Goal: Information Seeking & Learning: Learn about a topic

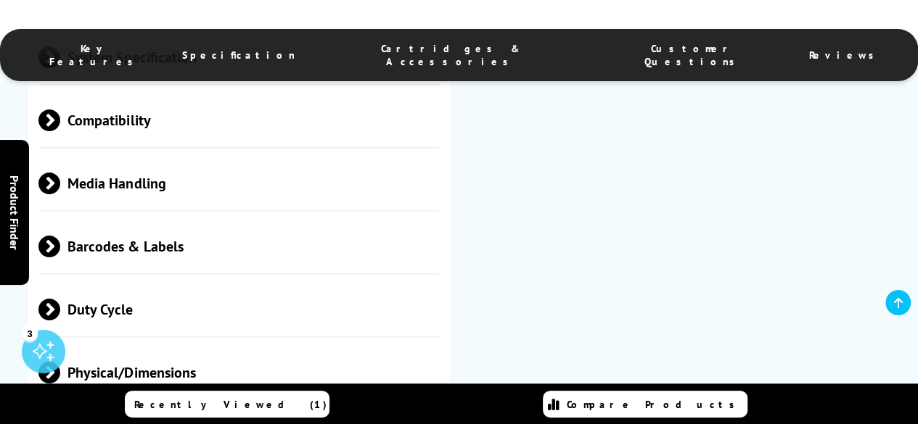
scroll to position [1668, 0]
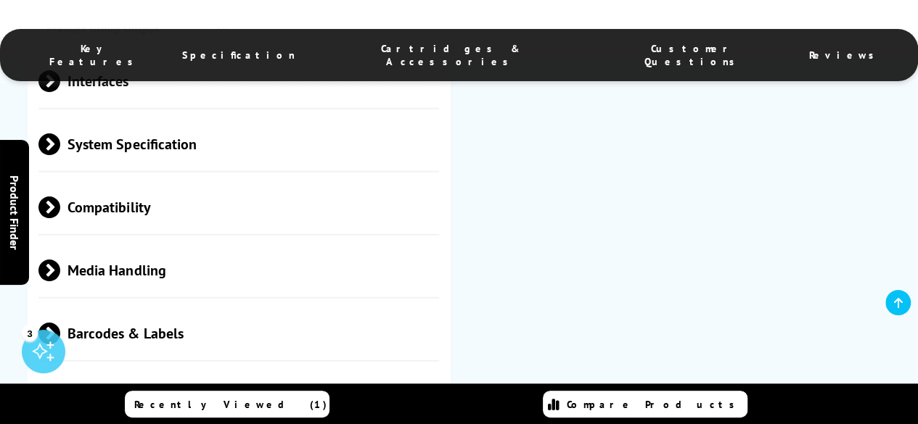
click at [149, 262] on span "Media Handling" at bounding box center [238, 270] width 400 height 54
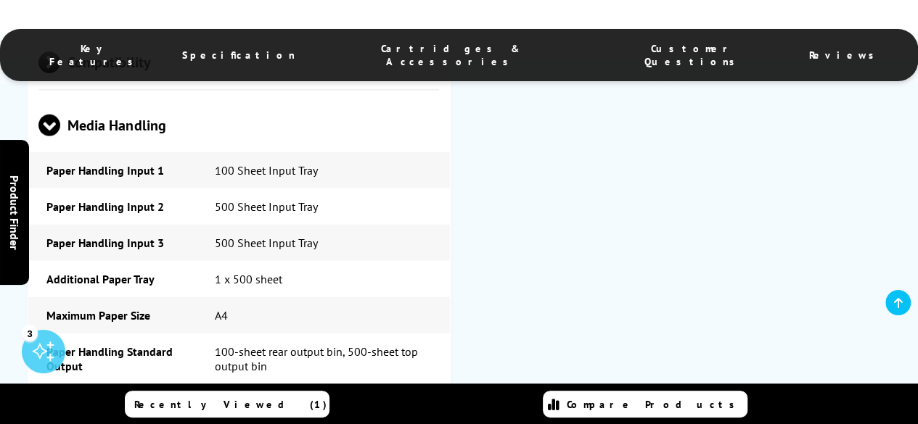
click at [138, 152] on span "Media Handling" at bounding box center [238, 125] width 400 height 54
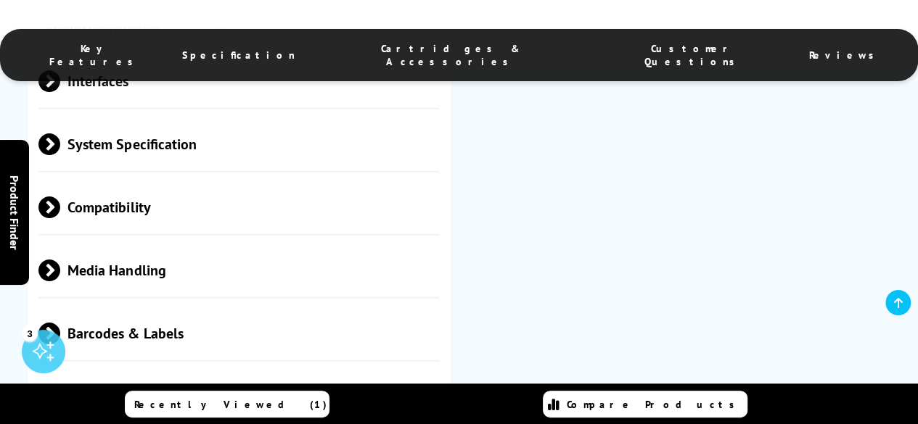
scroll to position [1596, 0]
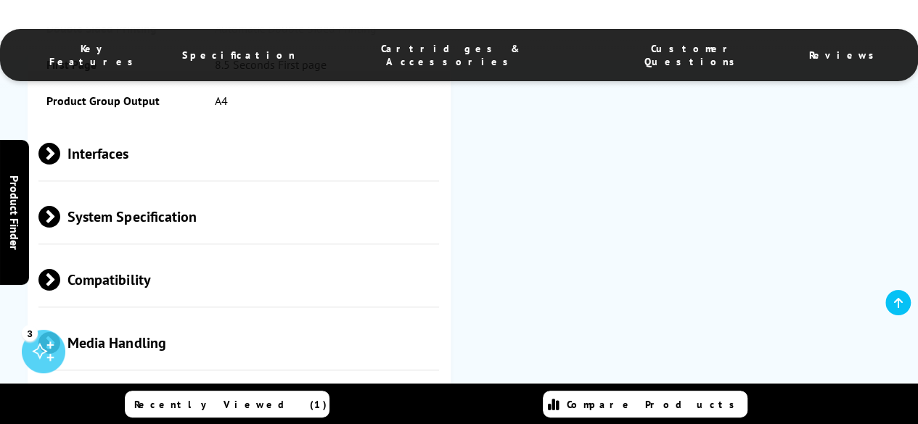
click at [162, 176] on span "Interfaces" at bounding box center [238, 153] width 400 height 54
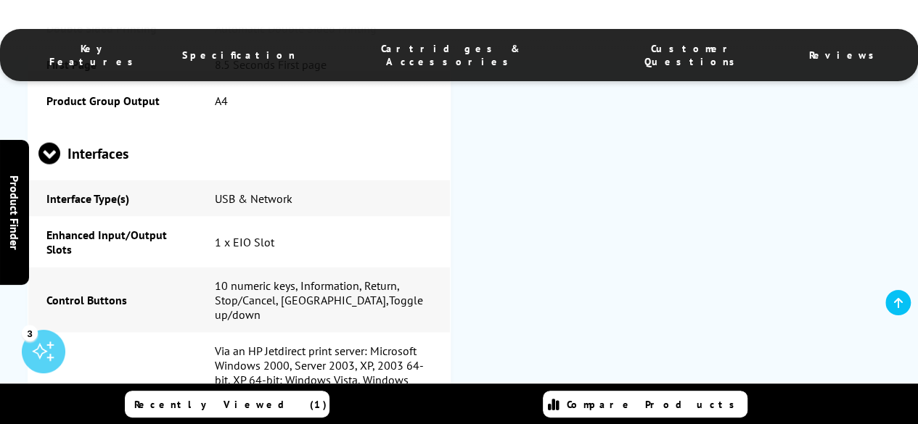
click at [143, 157] on span "Interfaces" at bounding box center [238, 153] width 400 height 54
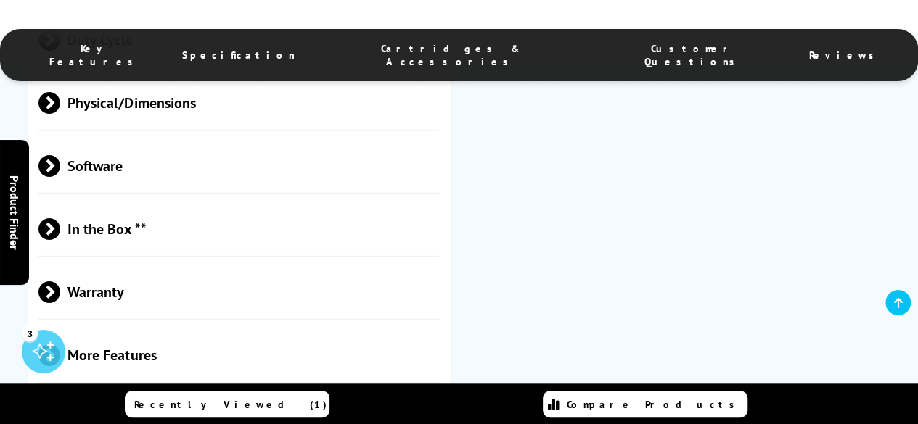
scroll to position [2104, 0]
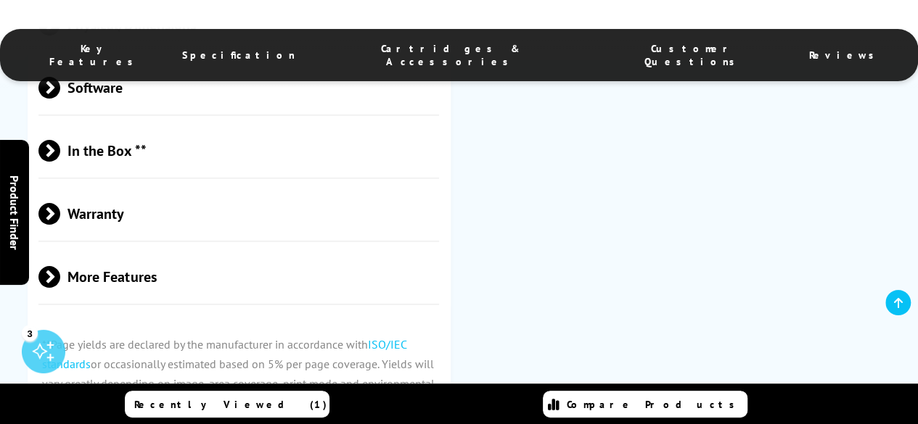
drag, startPoint x: 131, startPoint y: 284, endPoint x: 135, endPoint y: 269, distance: 15.8
click at [131, 283] on span "More Features" at bounding box center [238, 277] width 400 height 54
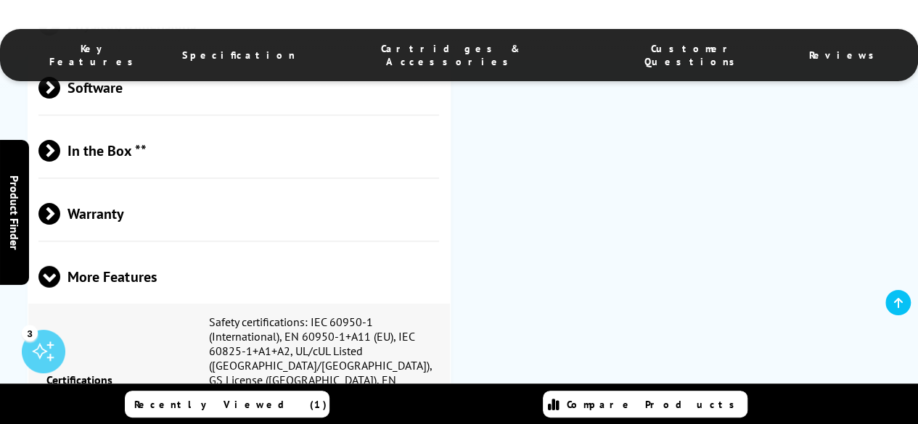
click at [157, 228] on span "Warranty" at bounding box center [238, 213] width 400 height 54
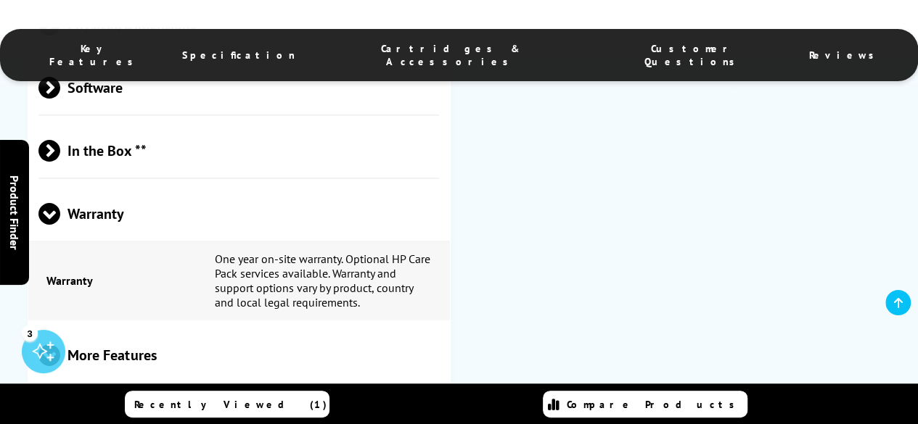
click at [189, 149] on span "In the Box **" at bounding box center [238, 150] width 400 height 54
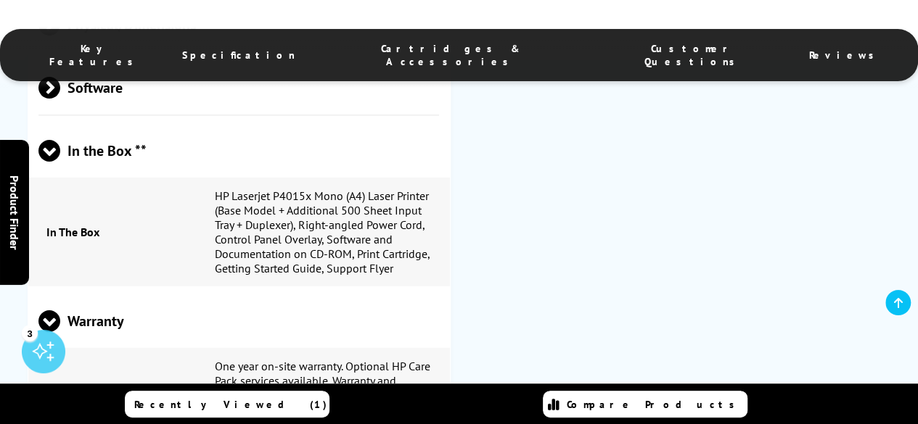
click at [191, 112] on span "Software" at bounding box center [238, 87] width 400 height 54
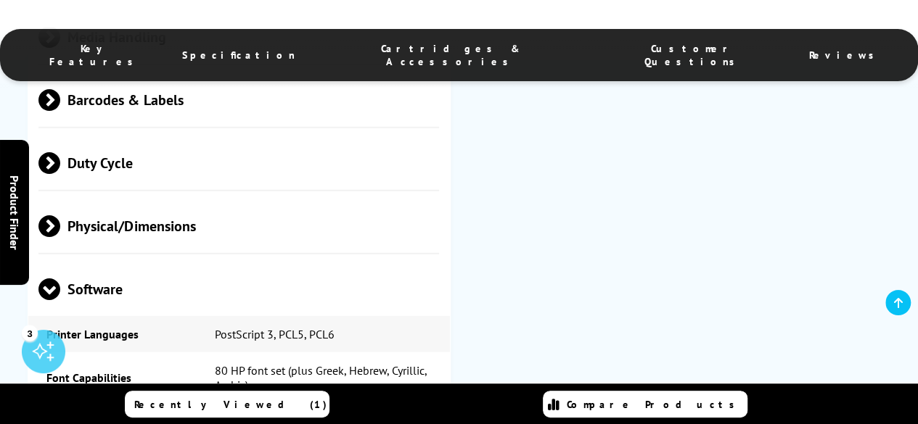
scroll to position [1886, 0]
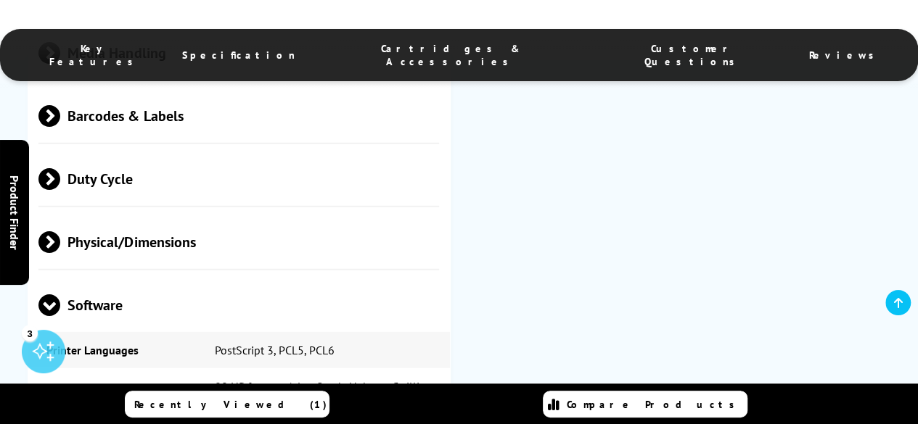
click at [184, 252] on span "Physical/Dimensions" at bounding box center [238, 242] width 400 height 54
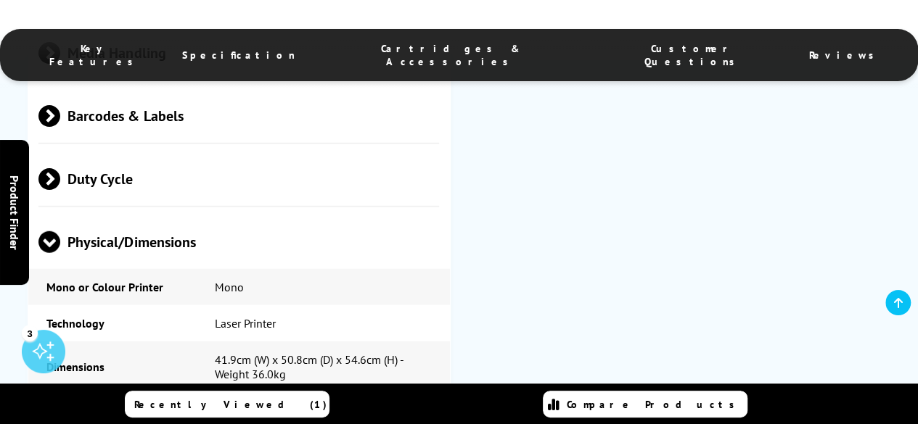
drag, startPoint x: 177, startPoint y: 198, endPoint x: 210, endPoint y: 143, distance: 64.4
click at [178, 198] on span "Duty Cycle" at bounding box center [238, 179] width 400 height 54
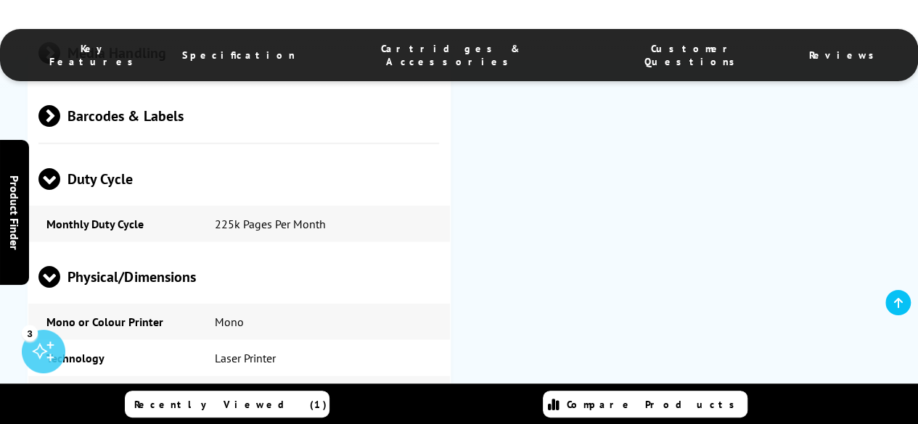
click at [231, 134] on span "Barcodes & Labels" at bounding box center [238, 115] width 400 height 54
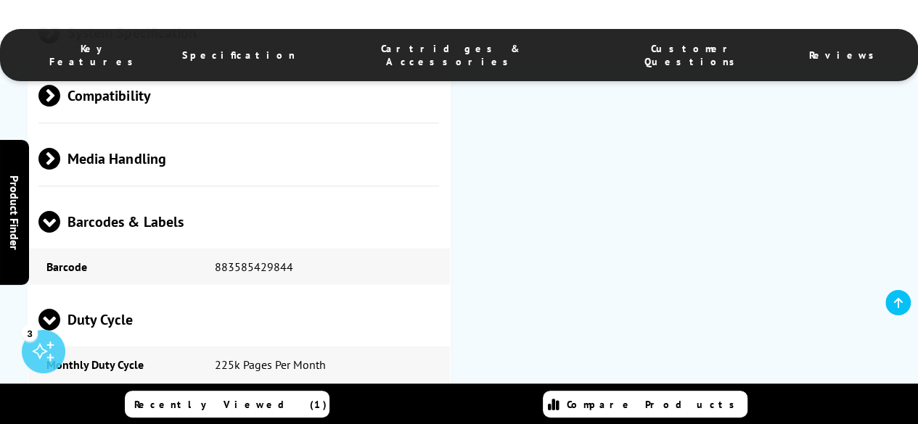
scroll to position [1741, 0]
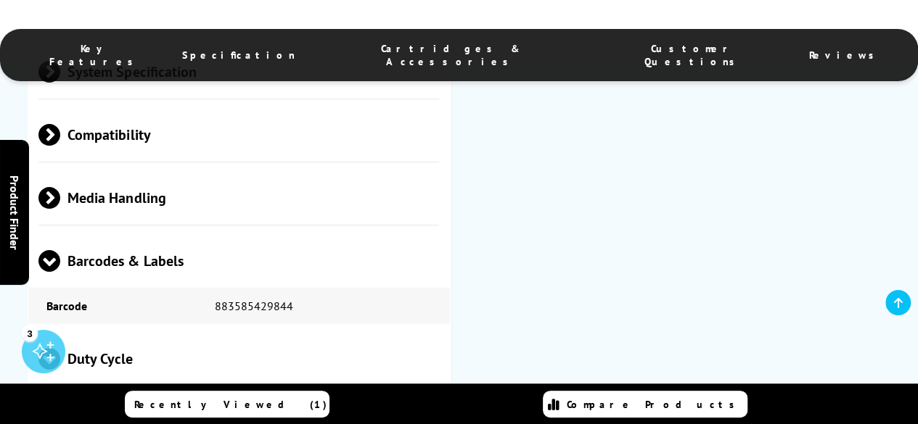
click at [178, 195] on span "Media Handling" at bounding box center [238, 197] width 400 height 54
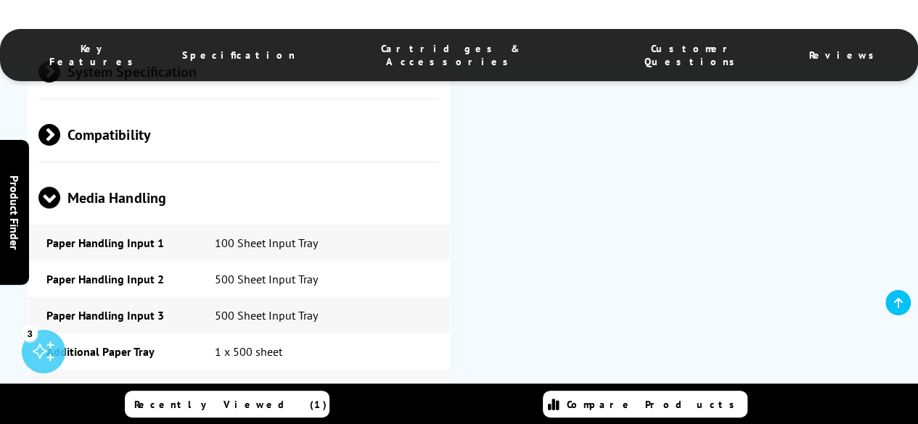
click at [196, 140] on span "Compatibility" at bounding box center [238, 134] width 400 height 54
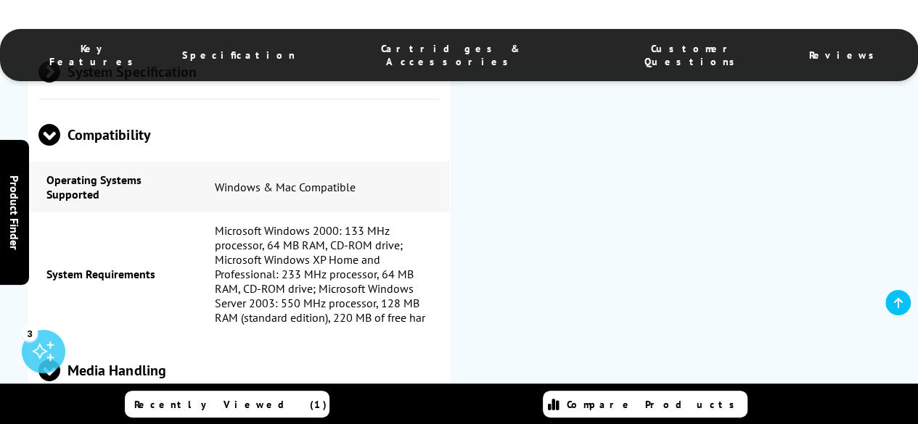
click at [242, 99] on span "System Specification" at bounding box center [238, 71] width 400 height 54
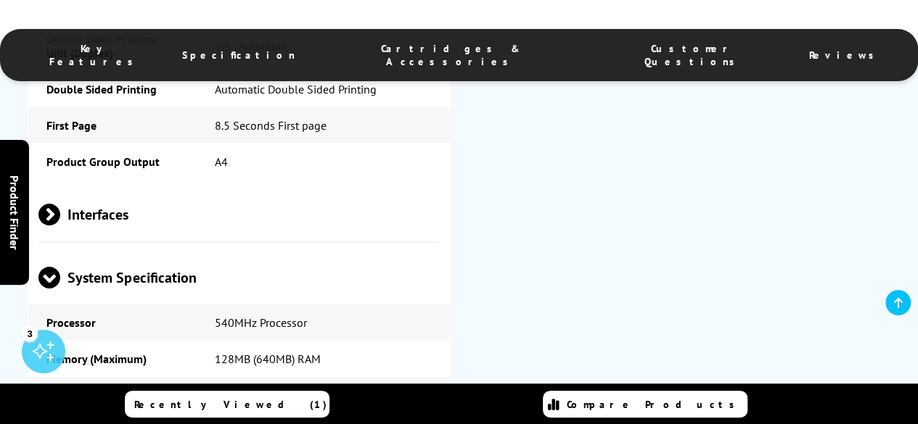
scroll to position [1523, 0]
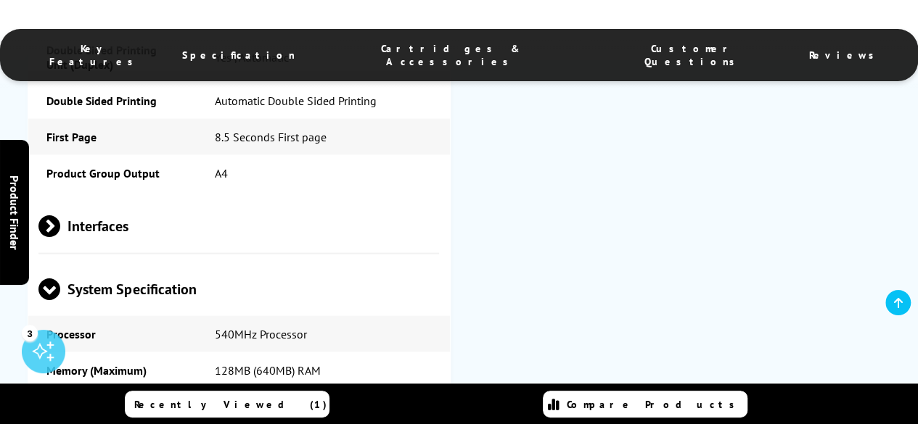
click at [193, 235] on span "Interfaces" at bounding box center [238, 226] width 400 height 54
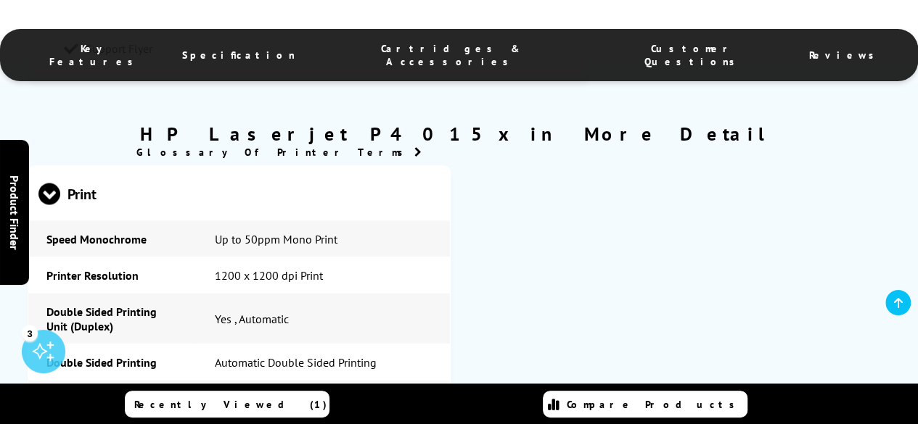
scroll to position [1233, 0]
